Goal: Navigation & Orientation: Find specific page/section

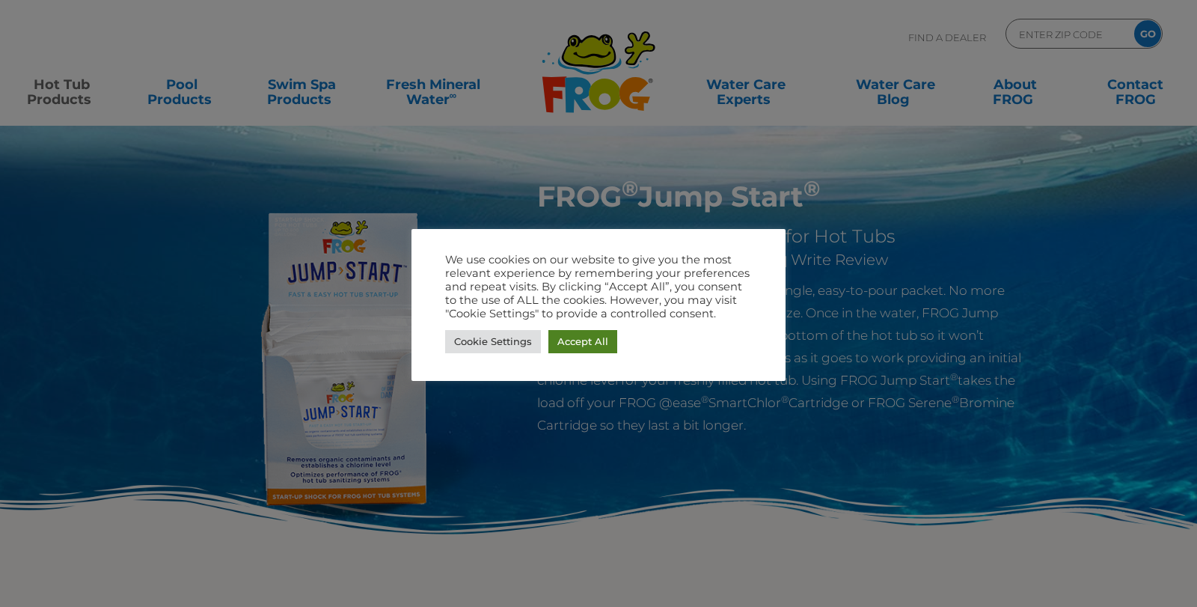
click at [577, 343] on link "Accept All" at bounding box center [582, 341] width 69 height 23
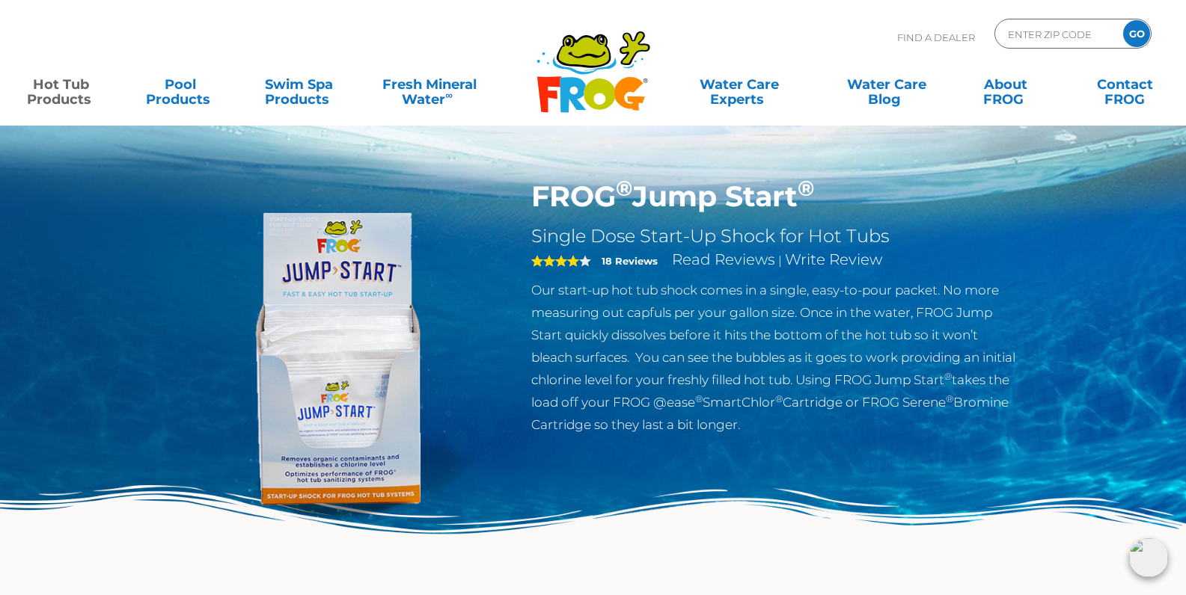
click at [598, 87] on icon at bounding box center [599, 94] width 31 height 31
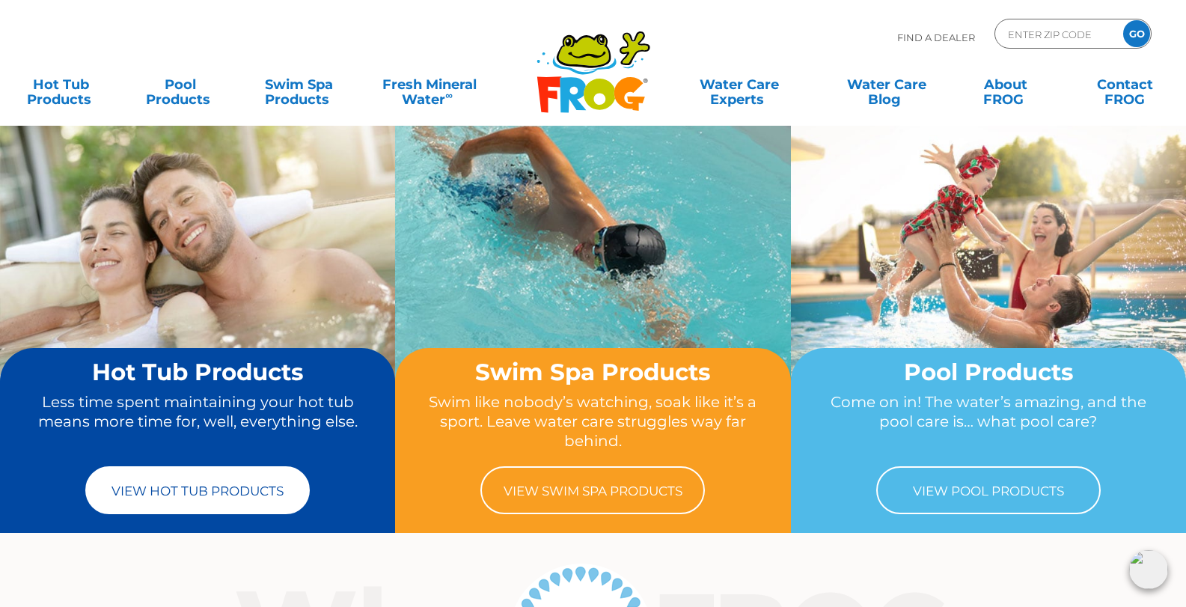
click at [189, 492] on link "View Hot Tub Products" at bounding box center [197, 490] width 224 height 48
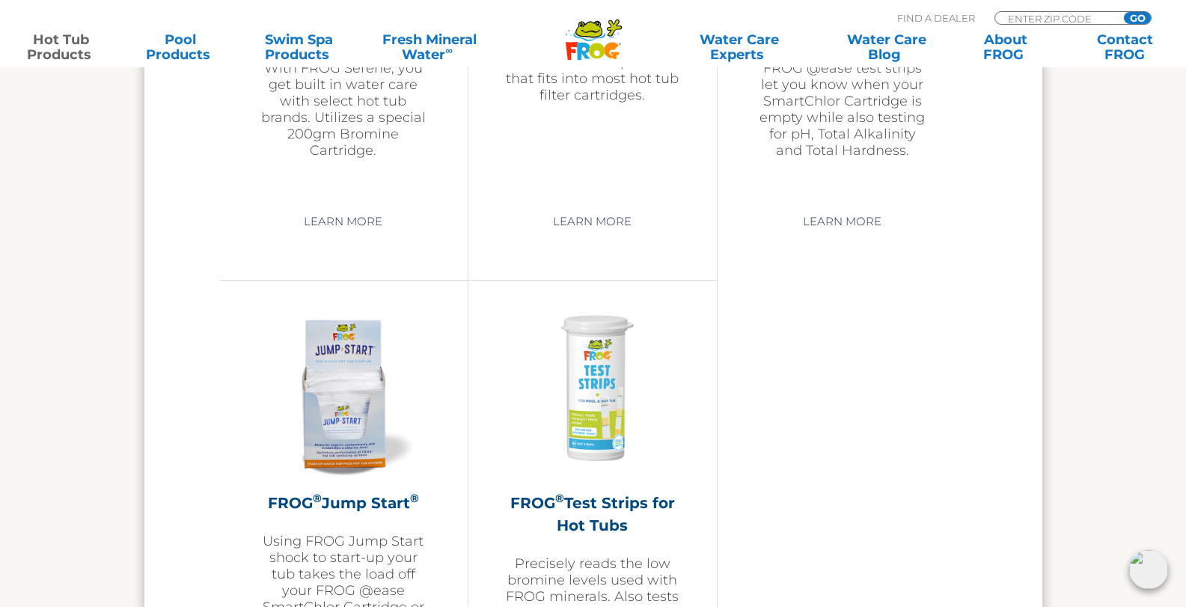
scroll to position [3677, 0]
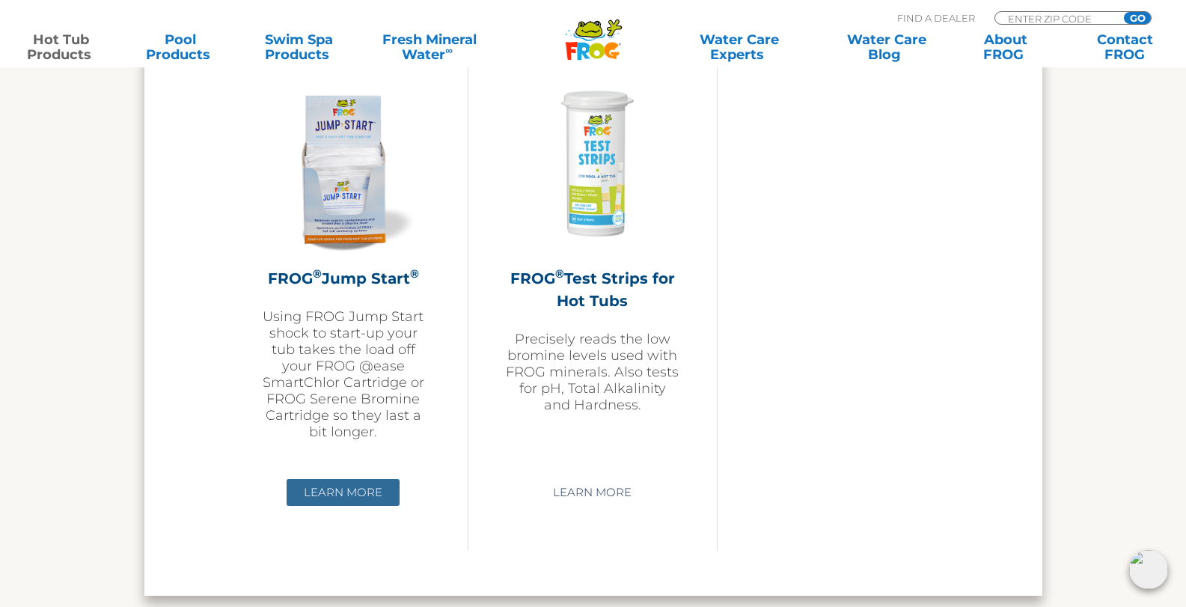
click at [379, 492] on link "Learn More" at bounding box center [343, 492] width 113 height 27
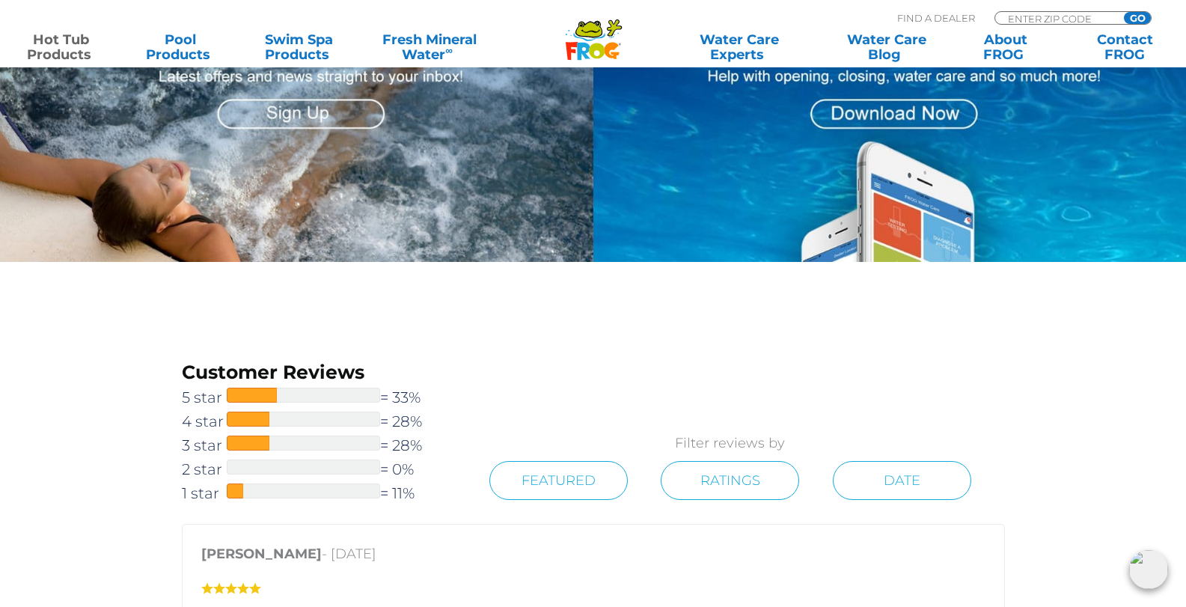
scroll to position [1646, 0]
